Goal: Find specific page/section: Find specific page/section

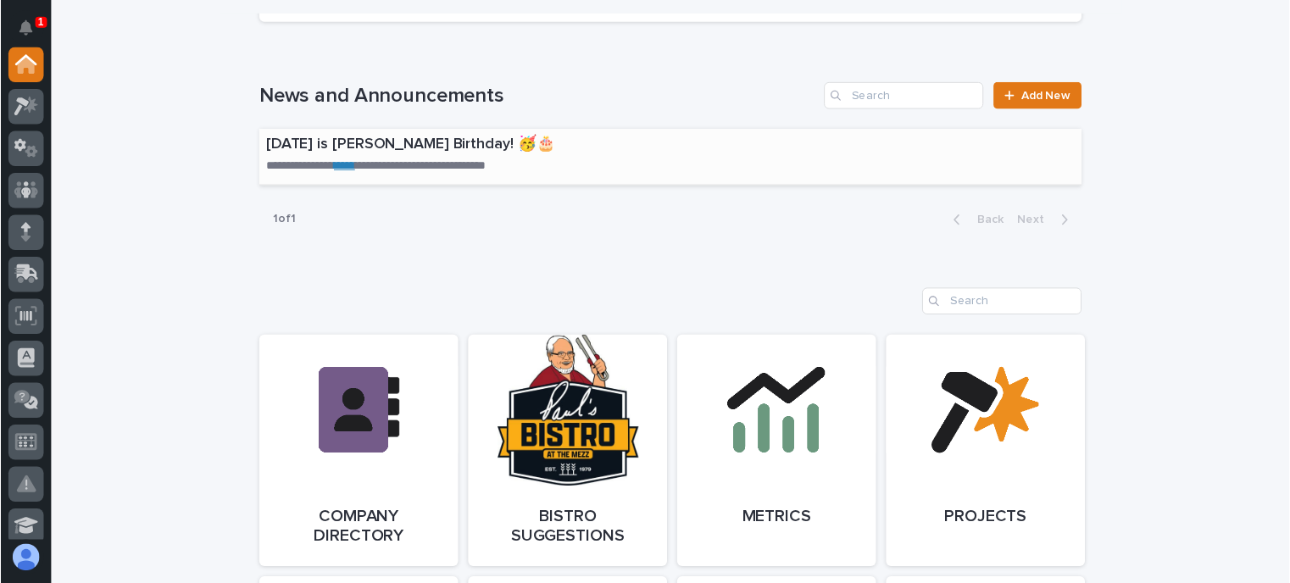
scroll to position [1187, 0]
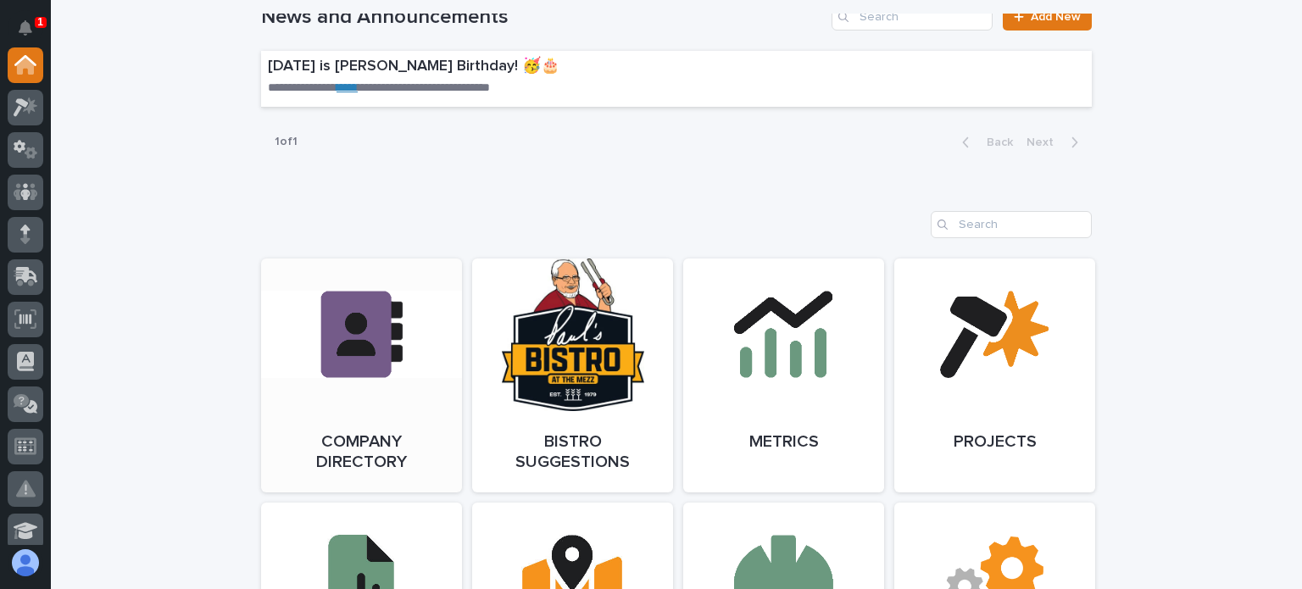
click at [378, 372] on span "Open Link" at bounding box center [361, 376] width 55 height 12
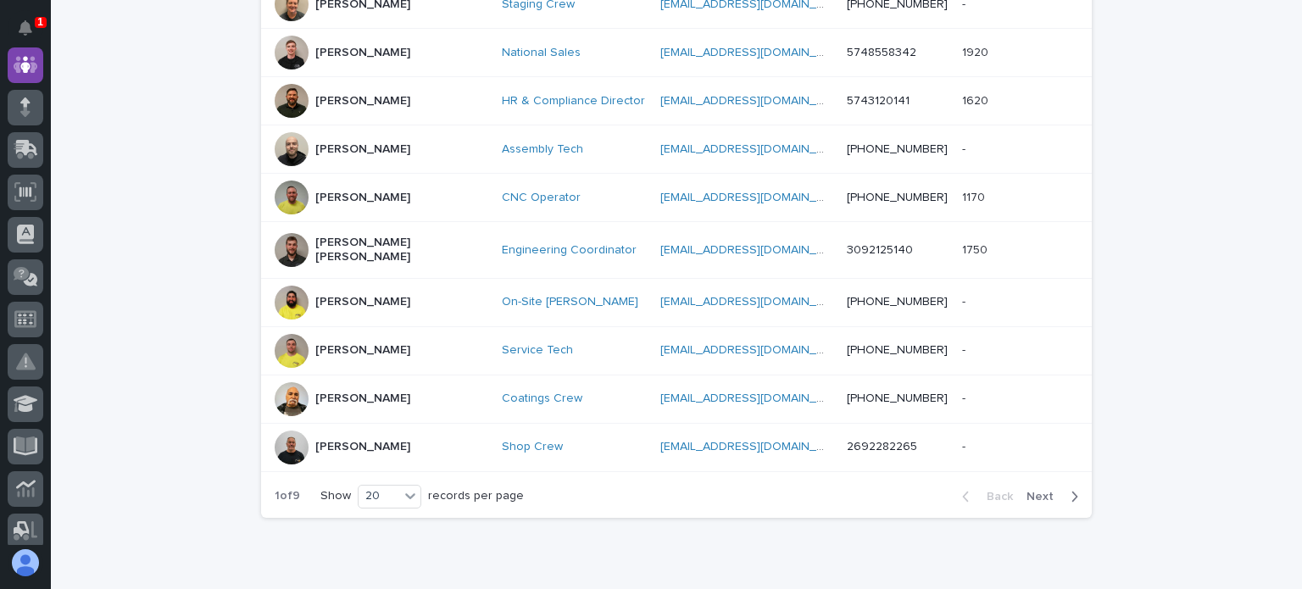
scroll to position [956, 0]
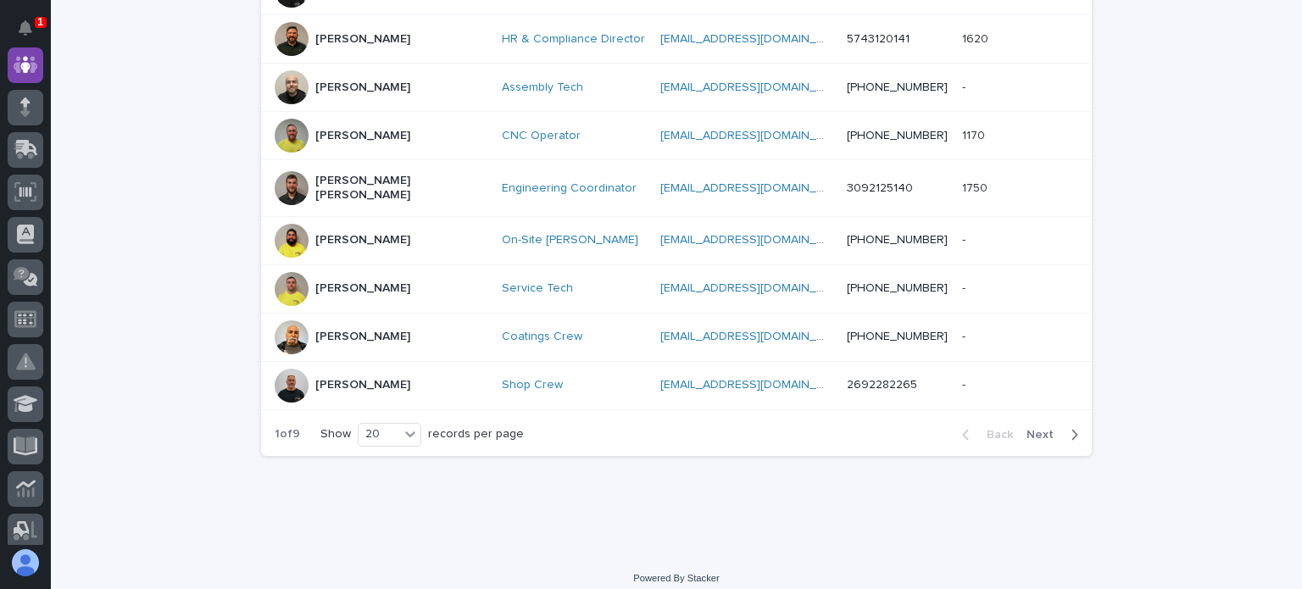
click at [1030, 427] on button "Next" at bounding box center [1056, 434] width 72 height 15
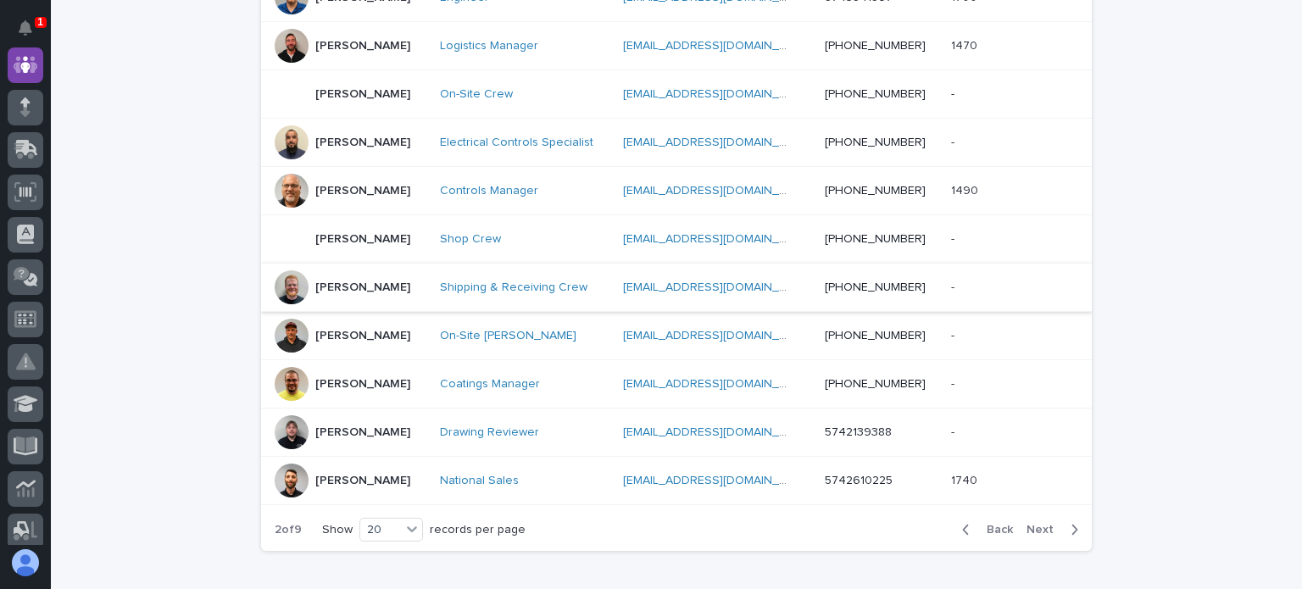
scroll to position [956, 0]
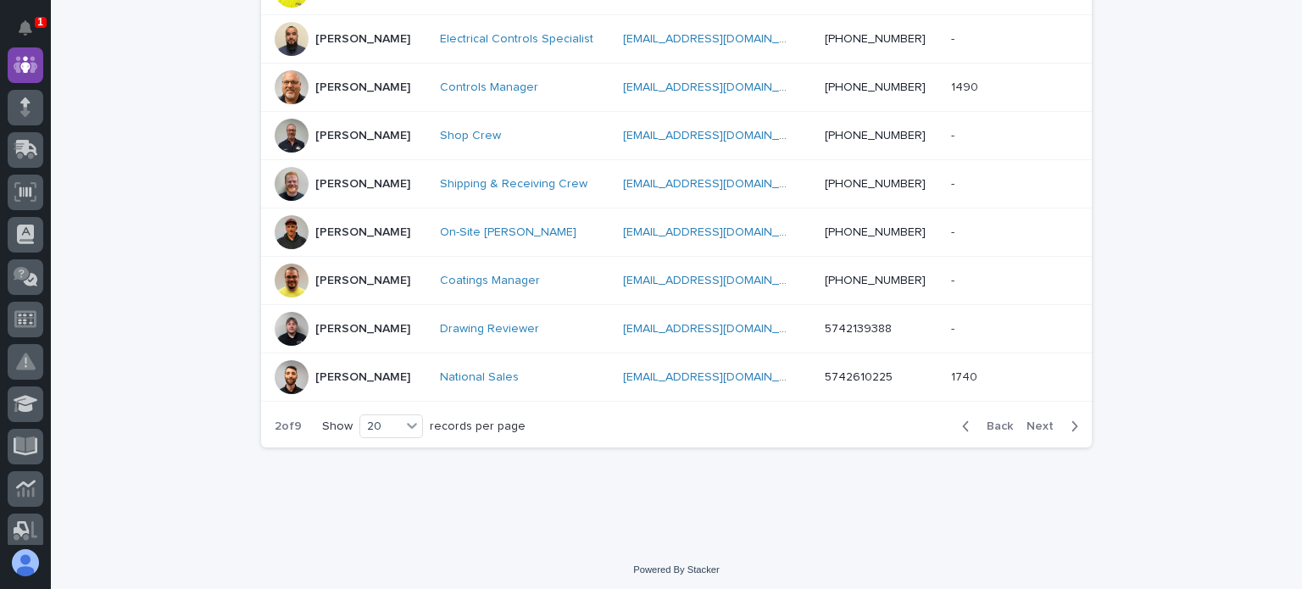
click at [1041, 423] on span "Next" at bounding box center [1045, 427] width 37 height 12
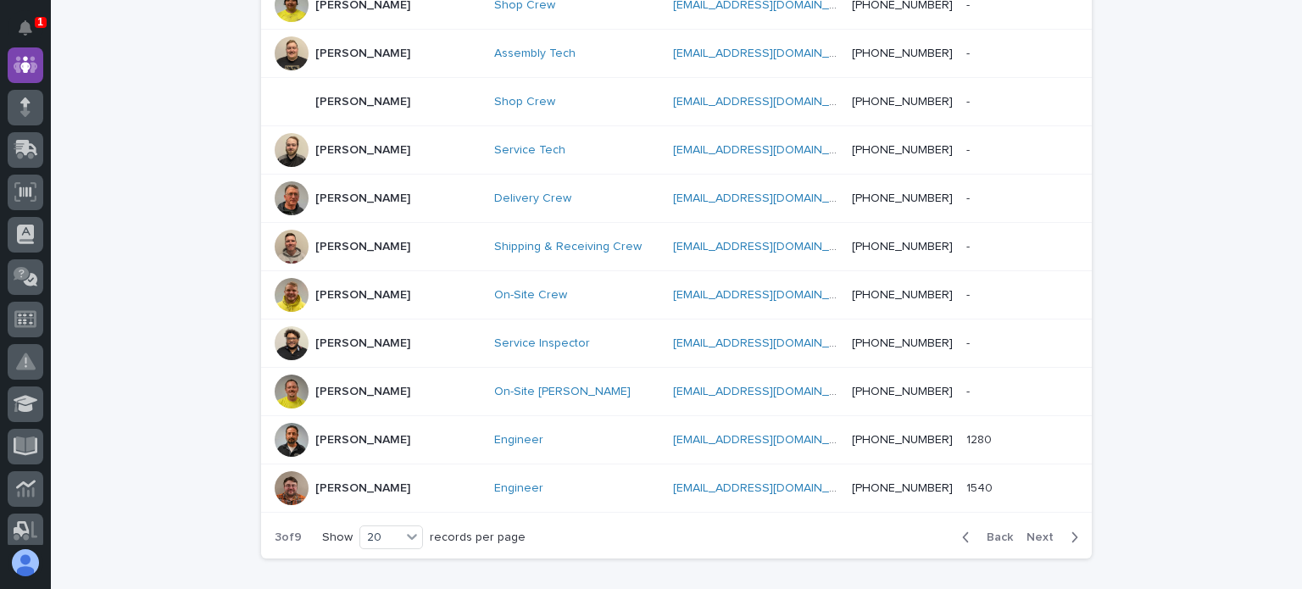
scroll to position [973, 0]
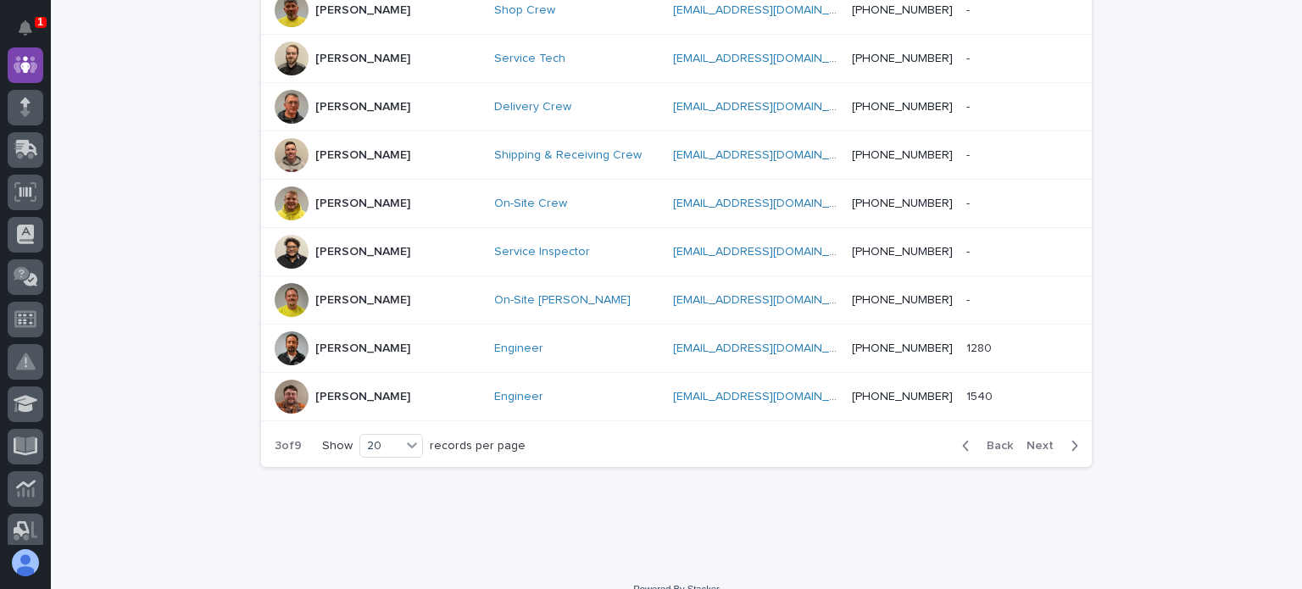
click at [1037, 440] on span "Next" at bounding box center [1045, 446] width 37 height 12
click at [1034, 440] on span "Next" at bounding box center [1045, 446] width 37 height 12
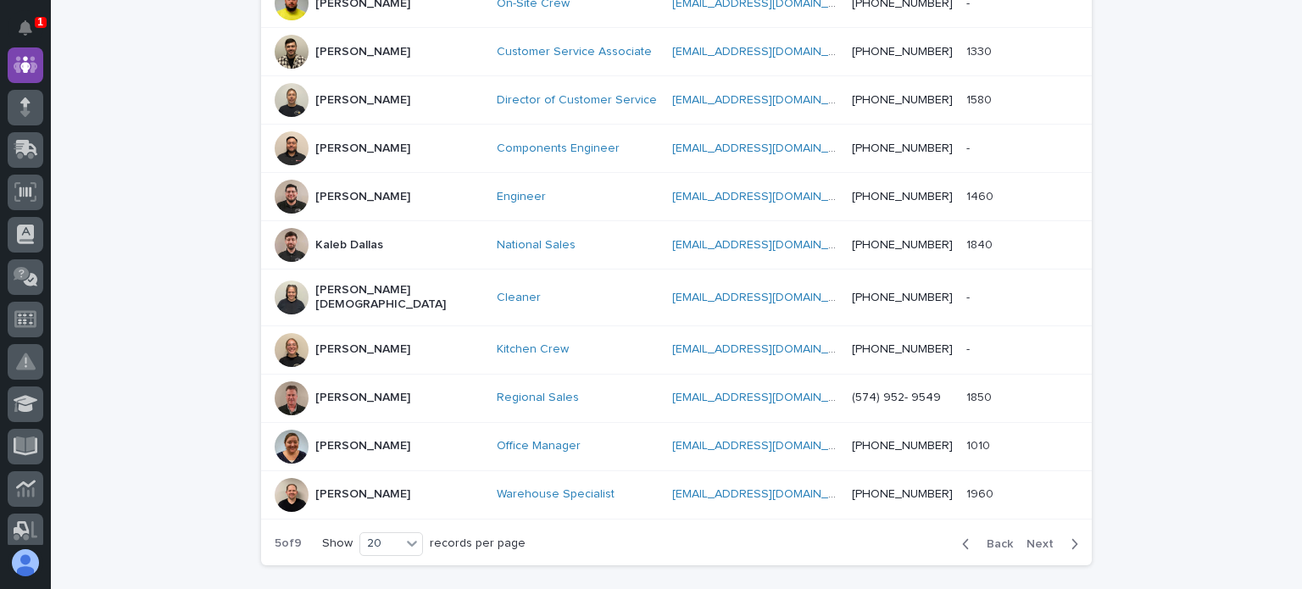
scroll to position [872, 0]
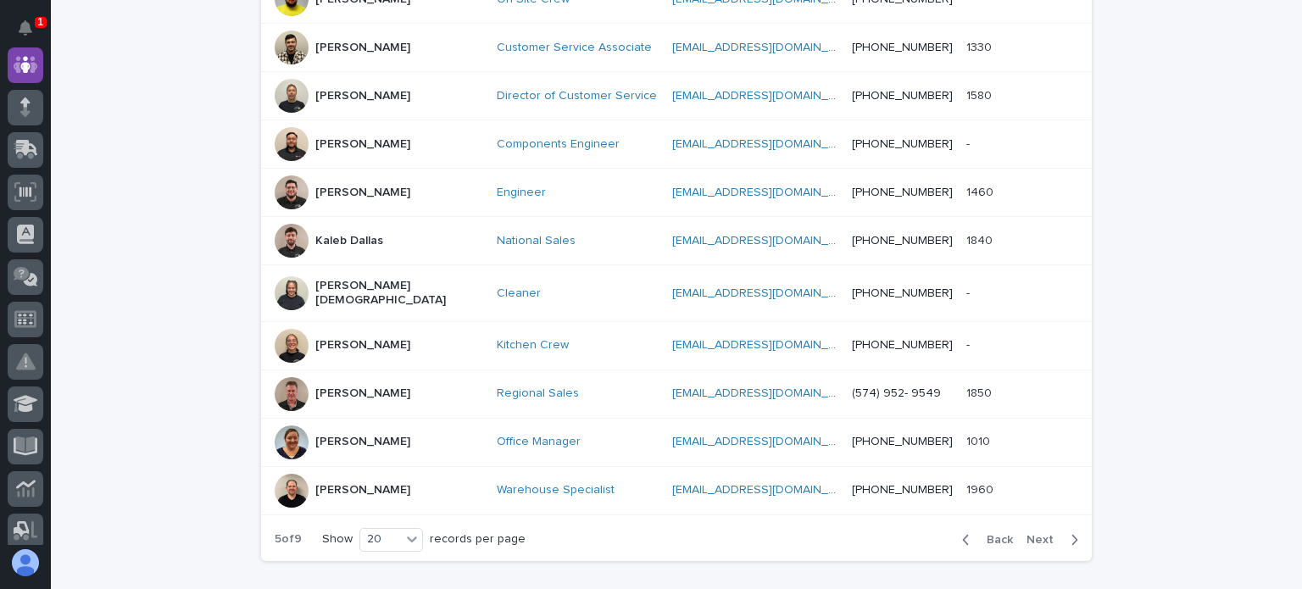
click at [1026, 519] on div "Back Next" at bounding box center [1020, 540] width 143 height 42
click at [1036, 534] on span "Next" at bounding box center [1045, 540] width 37 height 12
